Goal: Find specific page/section

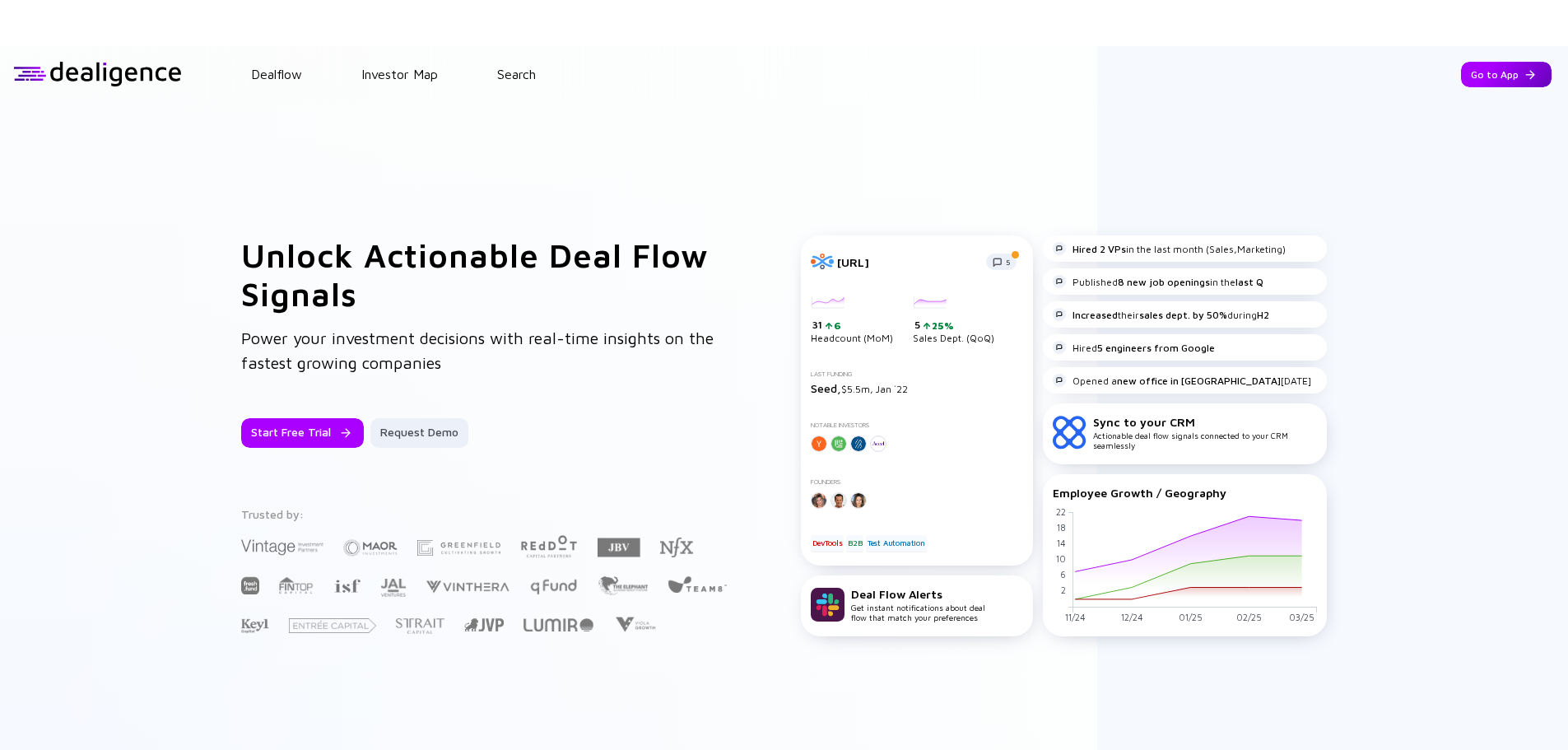
click at [1478, 76] on div "Go to App" at bounding box center [1505, 75] width 90 height 26
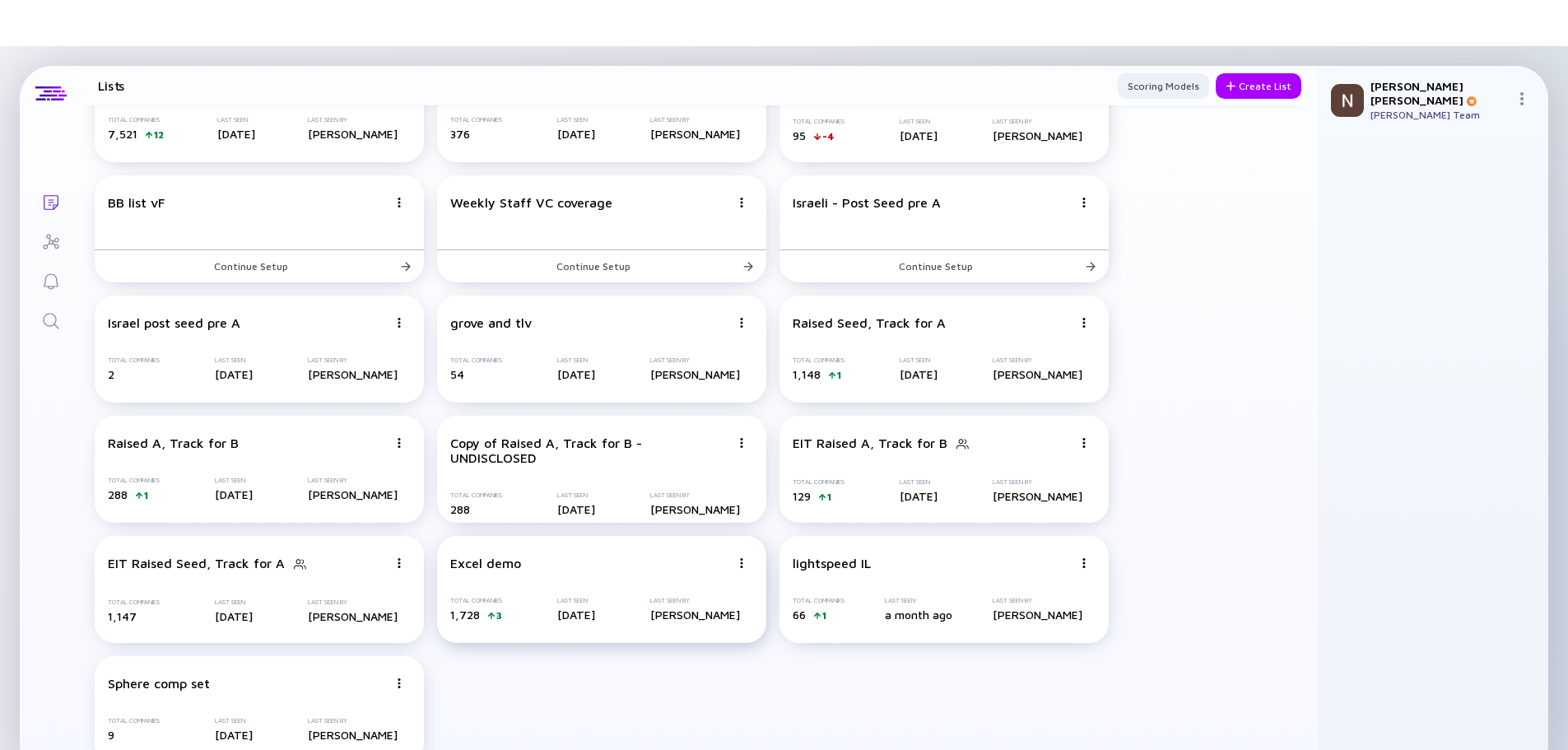
scroll to position [46, 0]
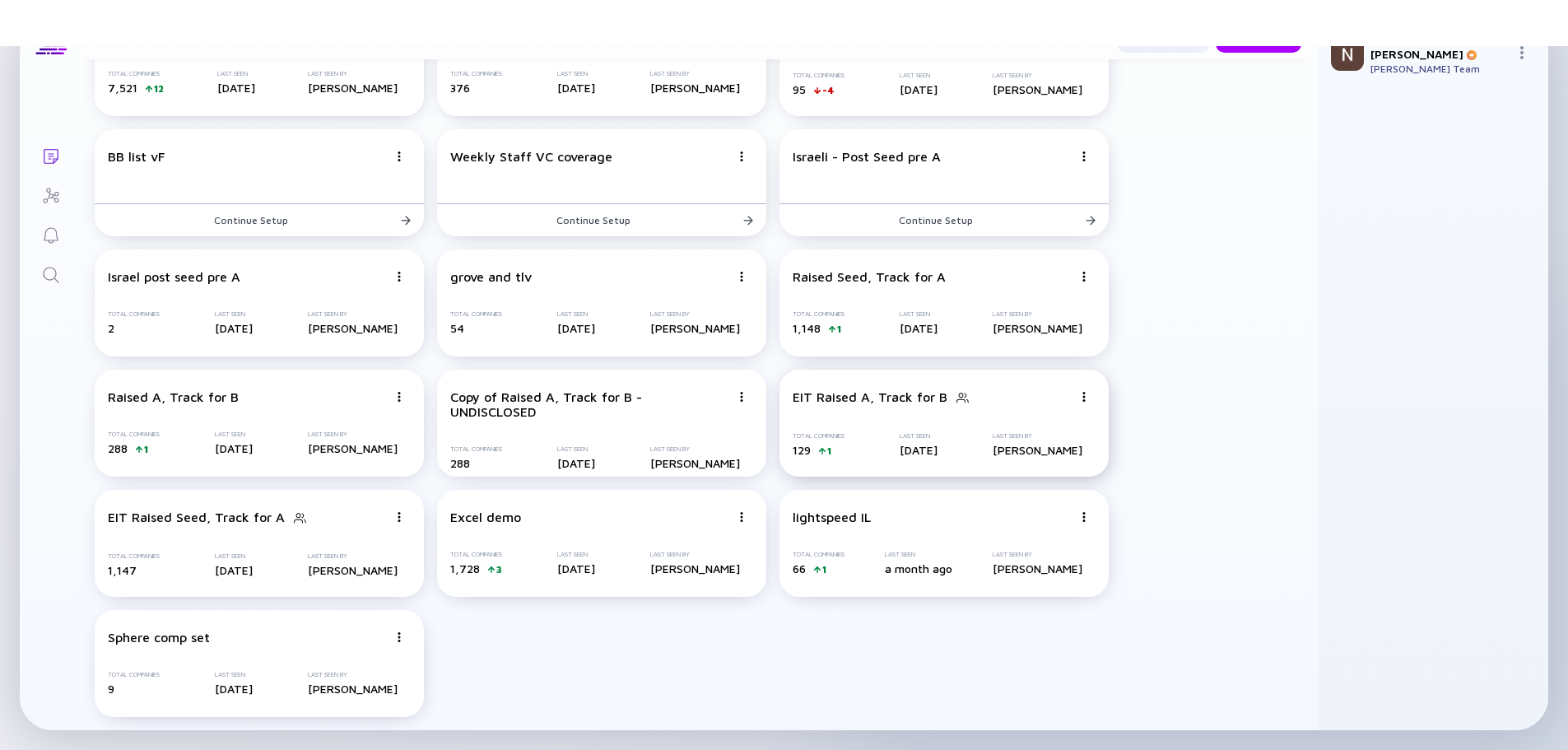
click at [1036, 389] on div "EIT Raised A, Track for B" at bounding box center [932, 397] width 279 height 16
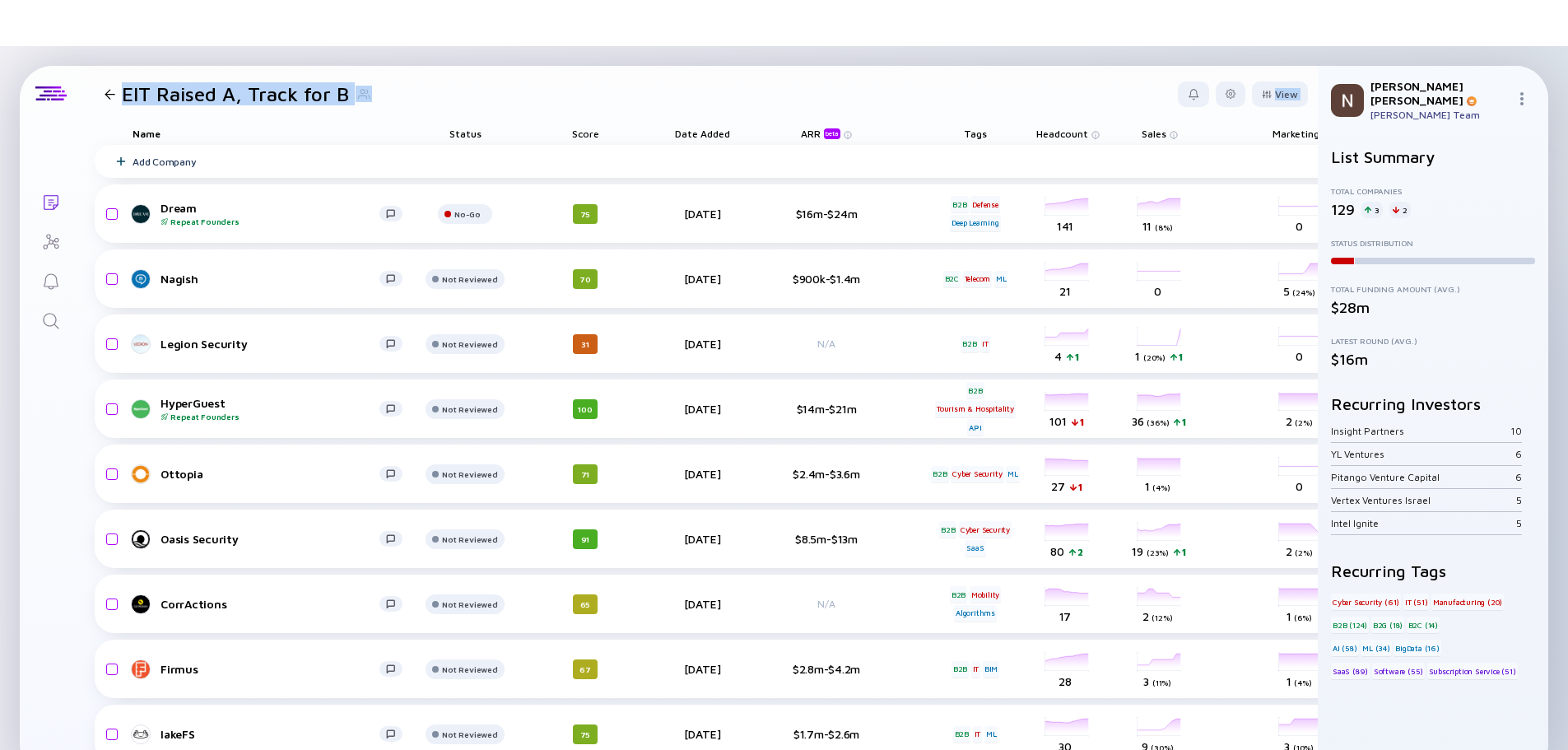
drag, startPoint x: 704, startPoint y: 120, endPoint x: 703, endPoint y: 131, distance: 11.0
click at [703, 131] on div "EIT Raised A, Track for B View Name Status Score Date Added ARR beta Tags Headc…" at bounding box center [699, 421] width 1236 height 711
click at [703, 131] on div "Date Added" at bounding box center [701, 132] width 92 height 23
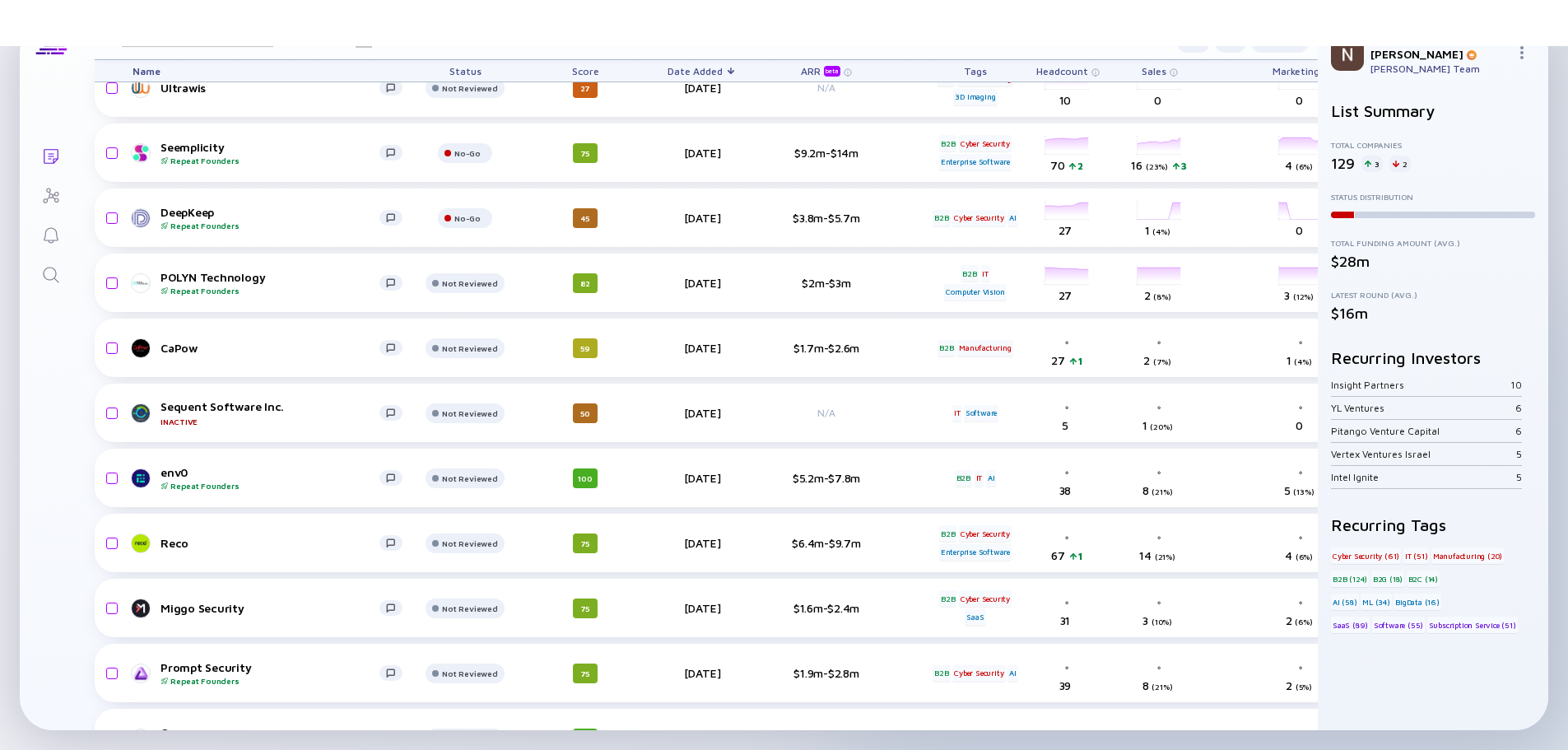
scroll to position [1186, 0]
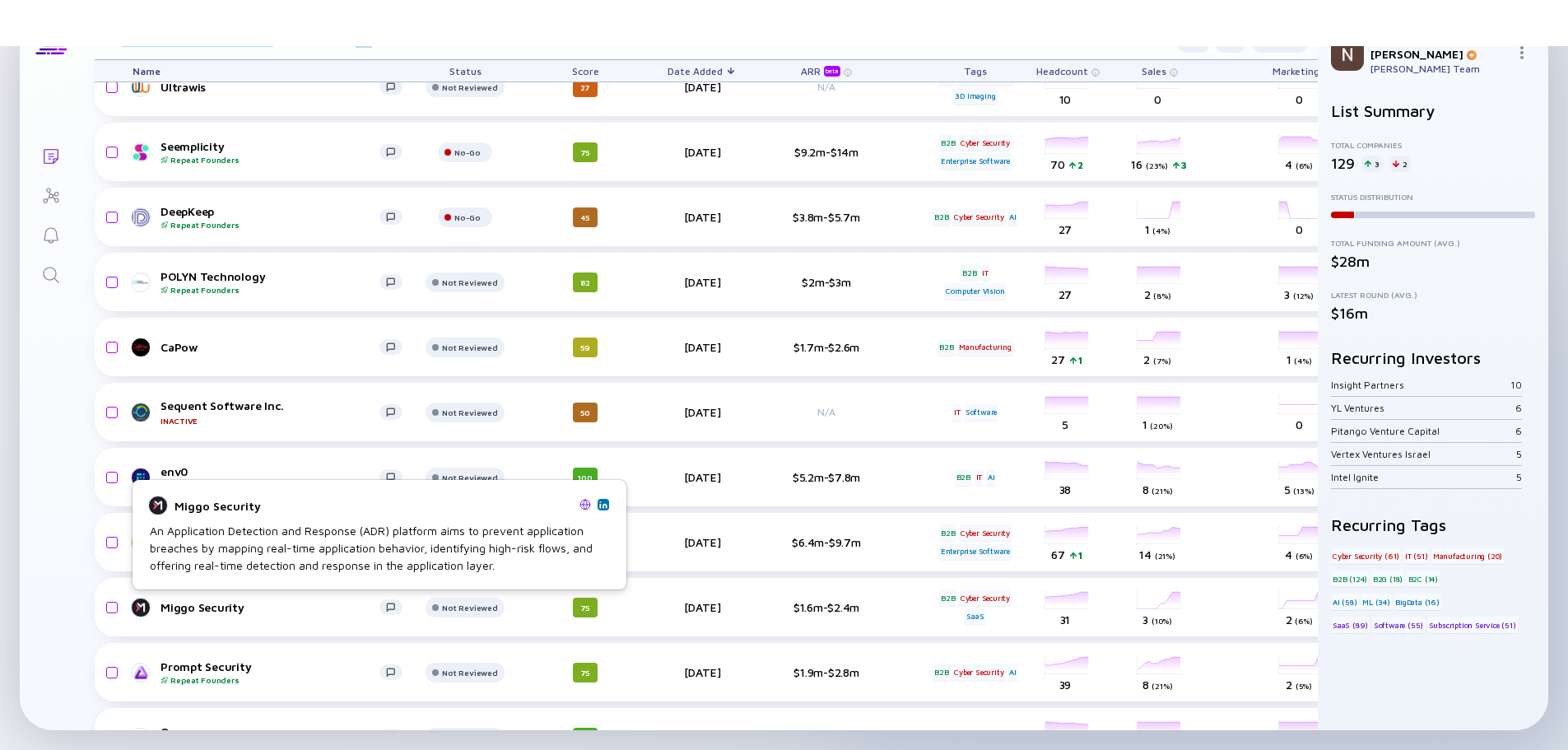
click at [583, 504] on img at bounding box center [584, 504] width 12 height 12
